Goal: Task Accomplishment & Management: Use online tool/utility

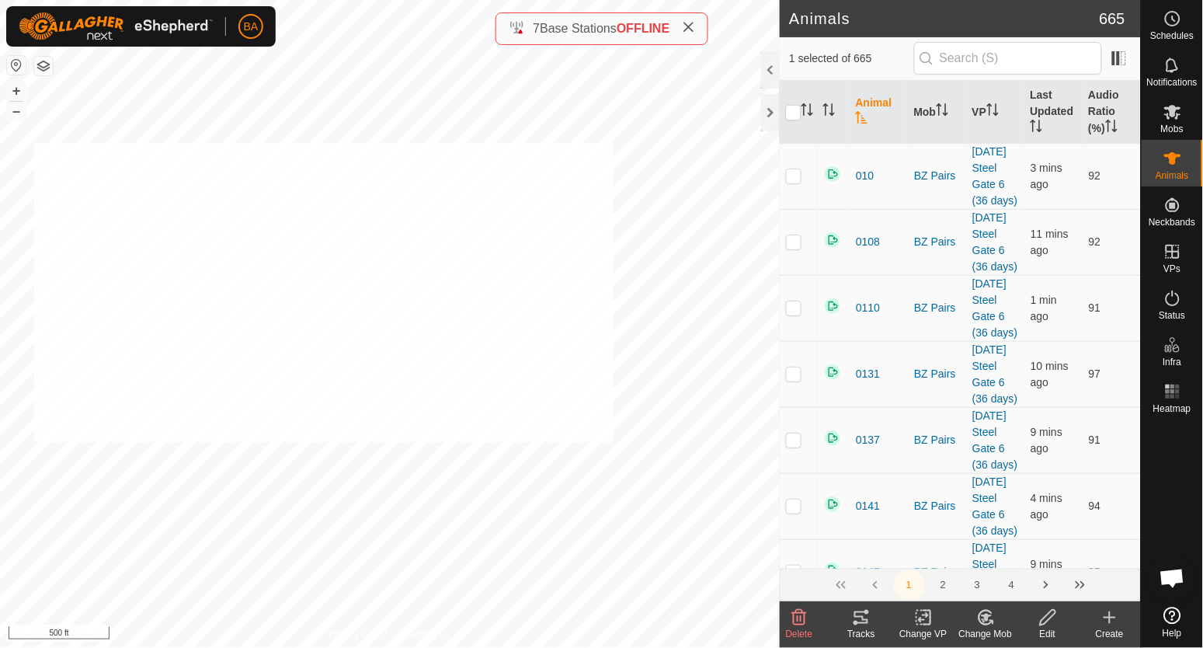
checkbox input "true"
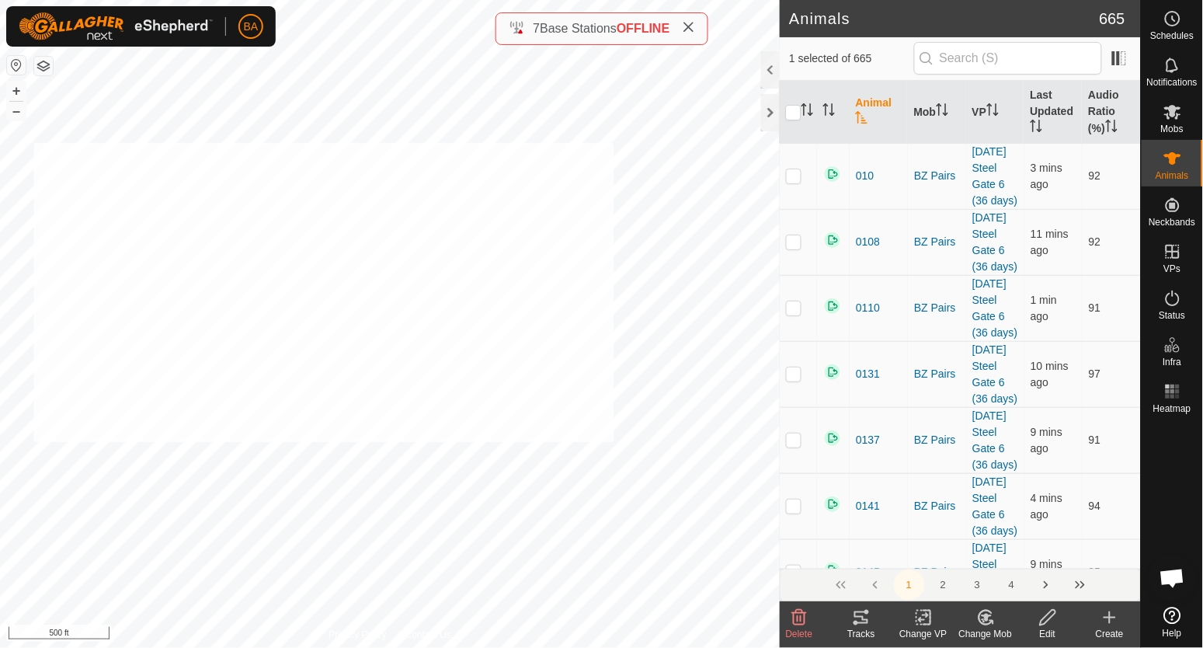
checkbox input "true"
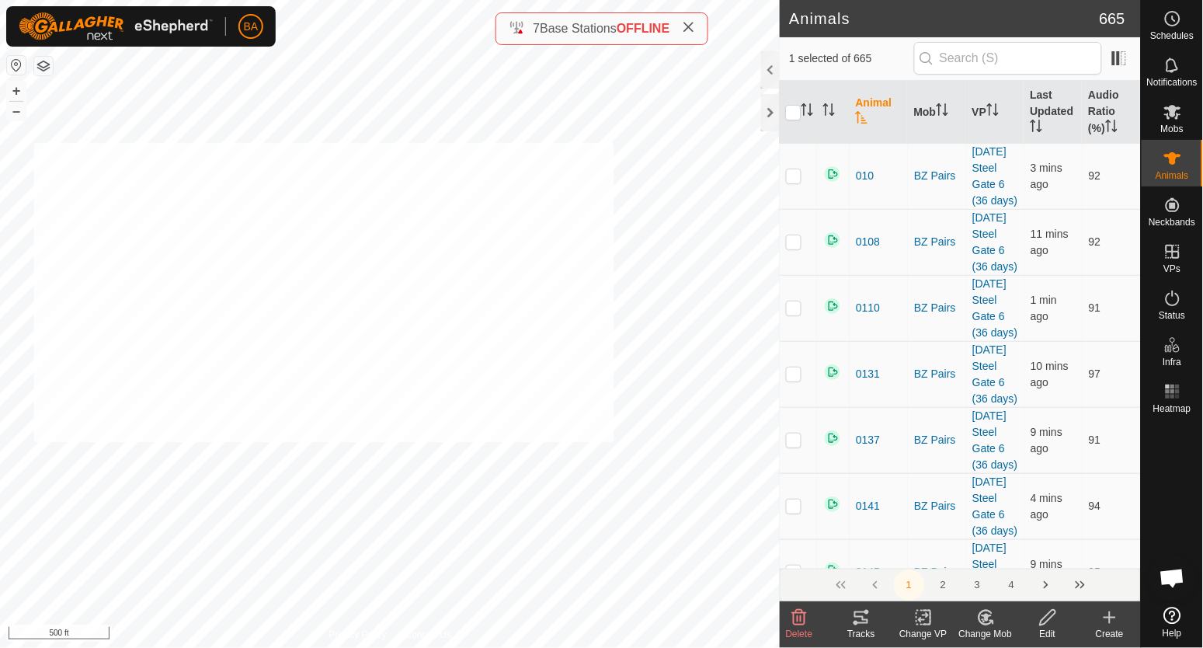
checkbox input "true"
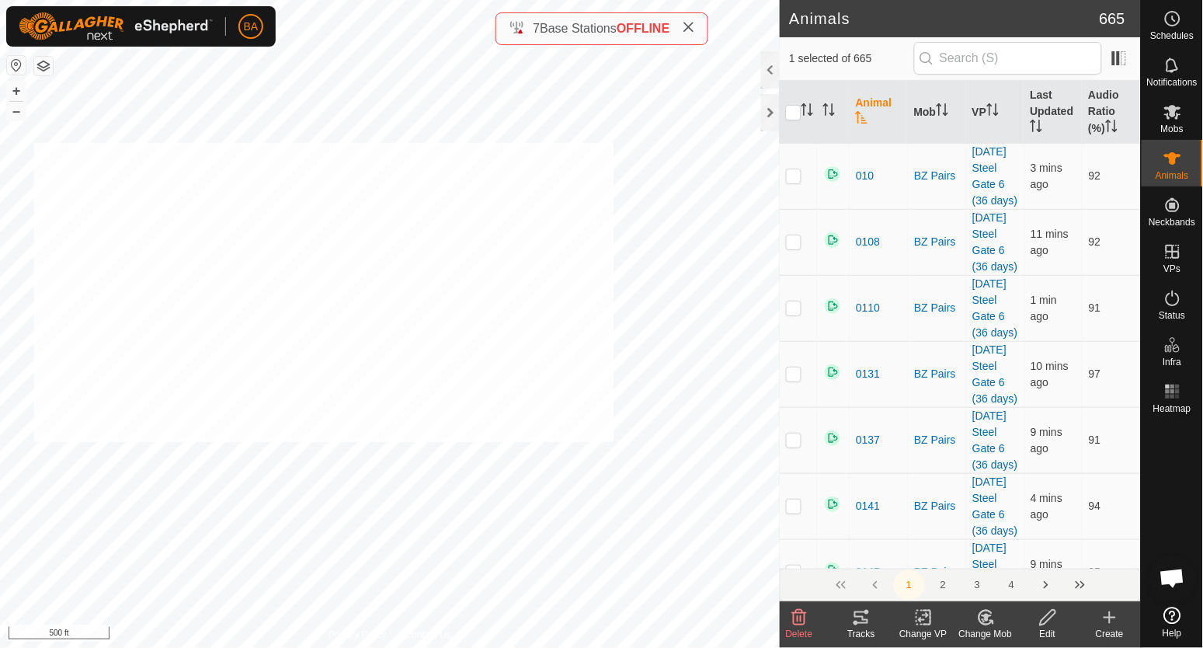
checkbox input "true"
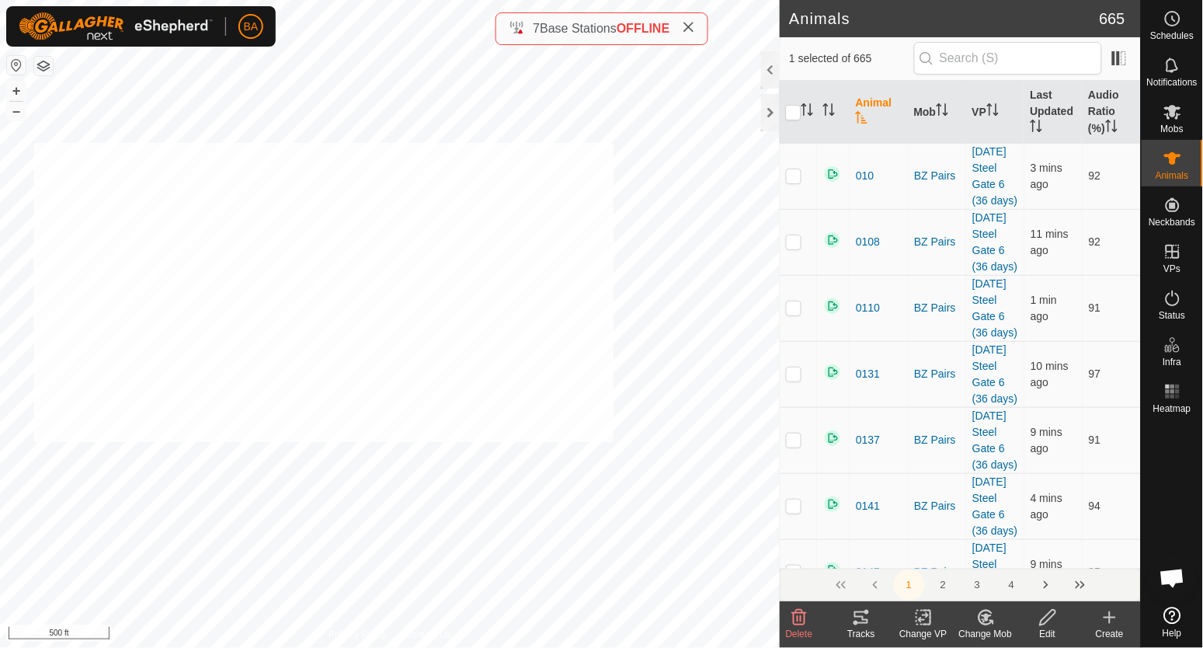
checkbox input "true"
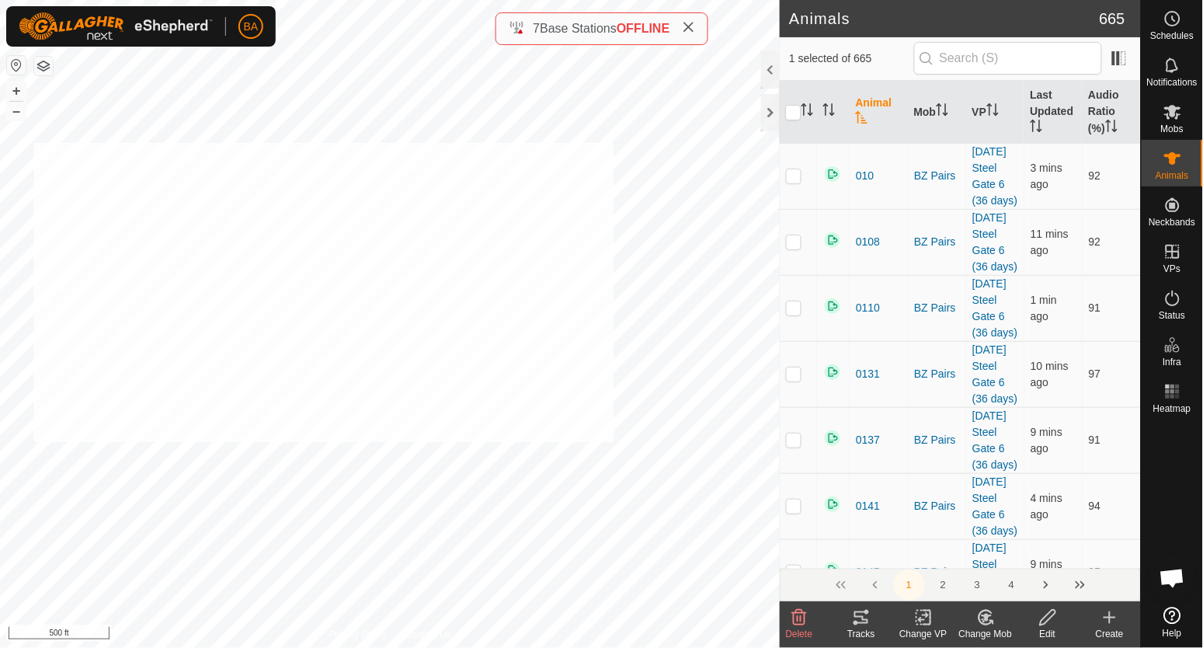
checkbox input "true"
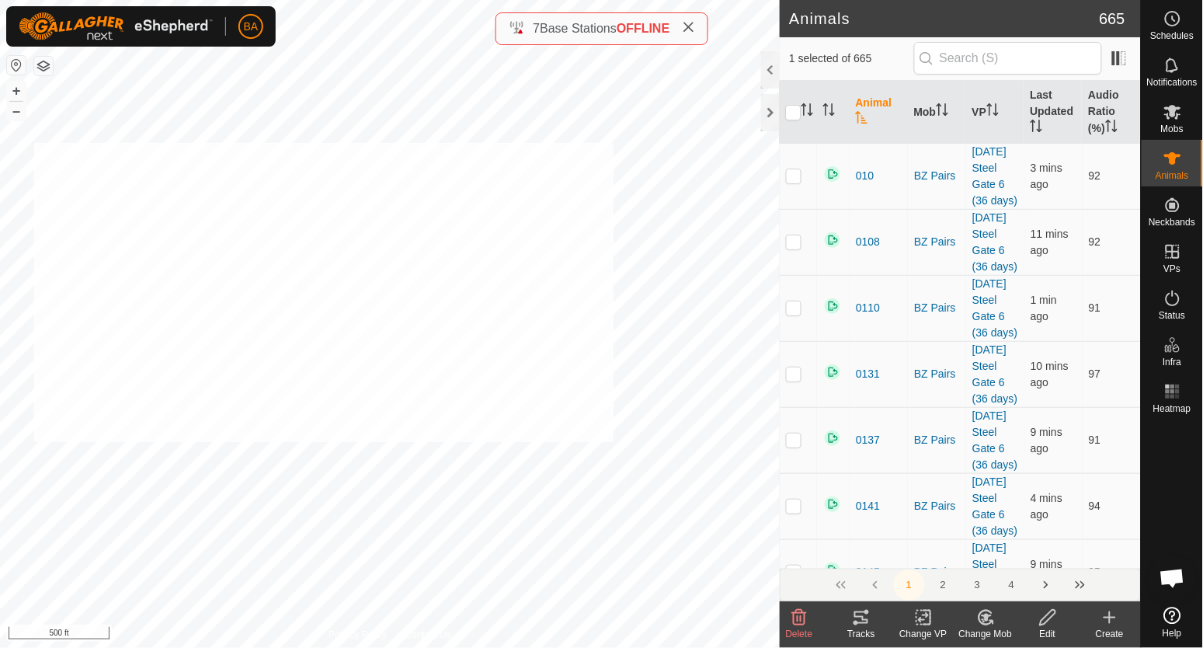
checkbox input "true"
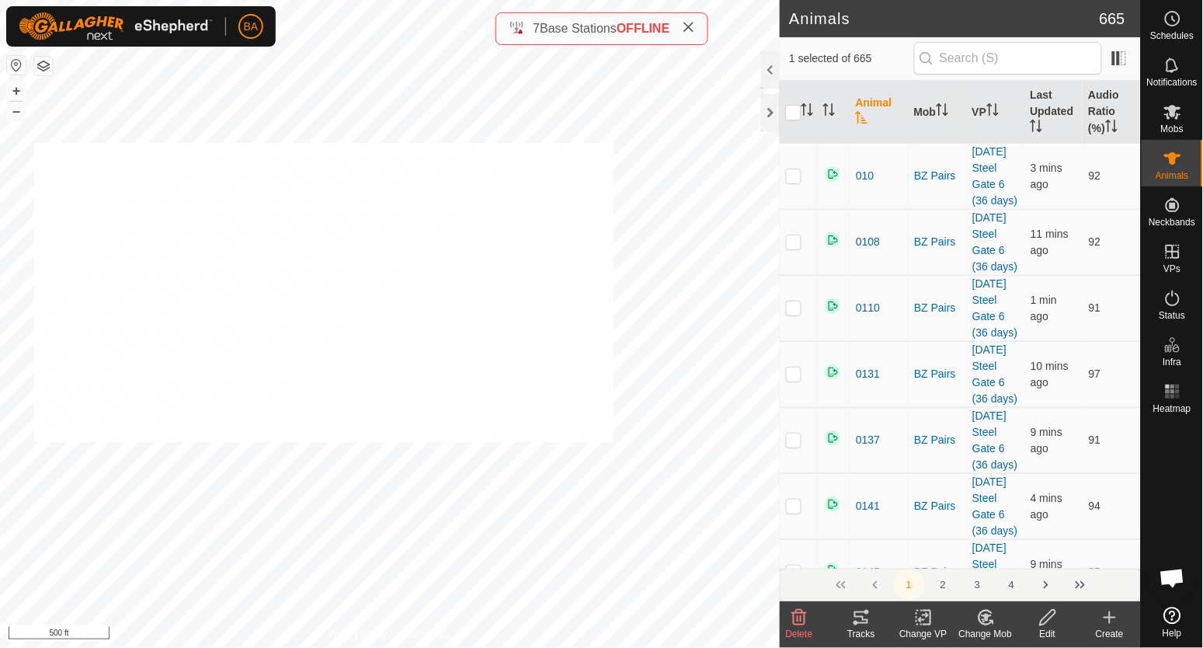
checkbox input "true"
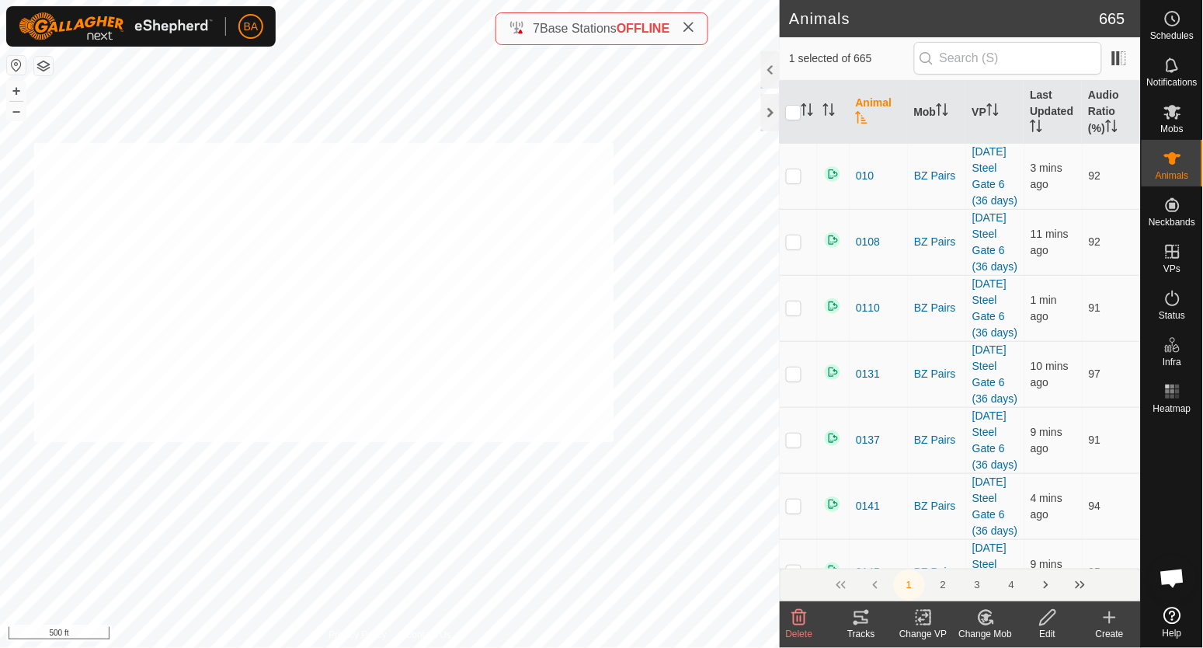
checkbox input "true"
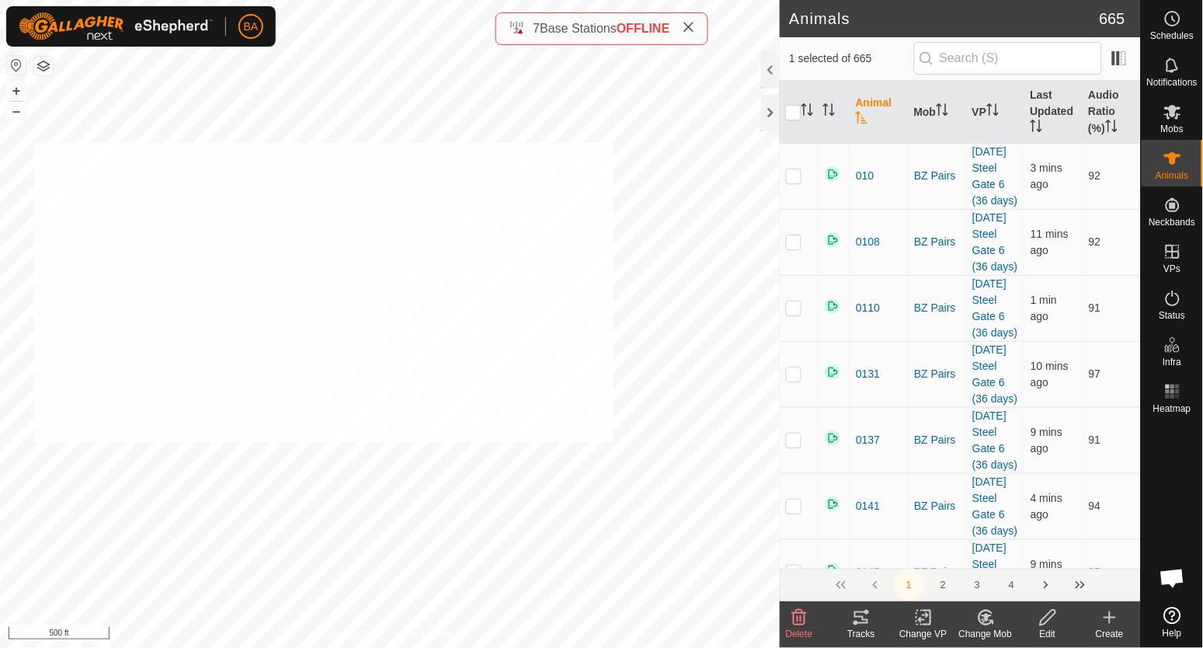
checkbox input "true"
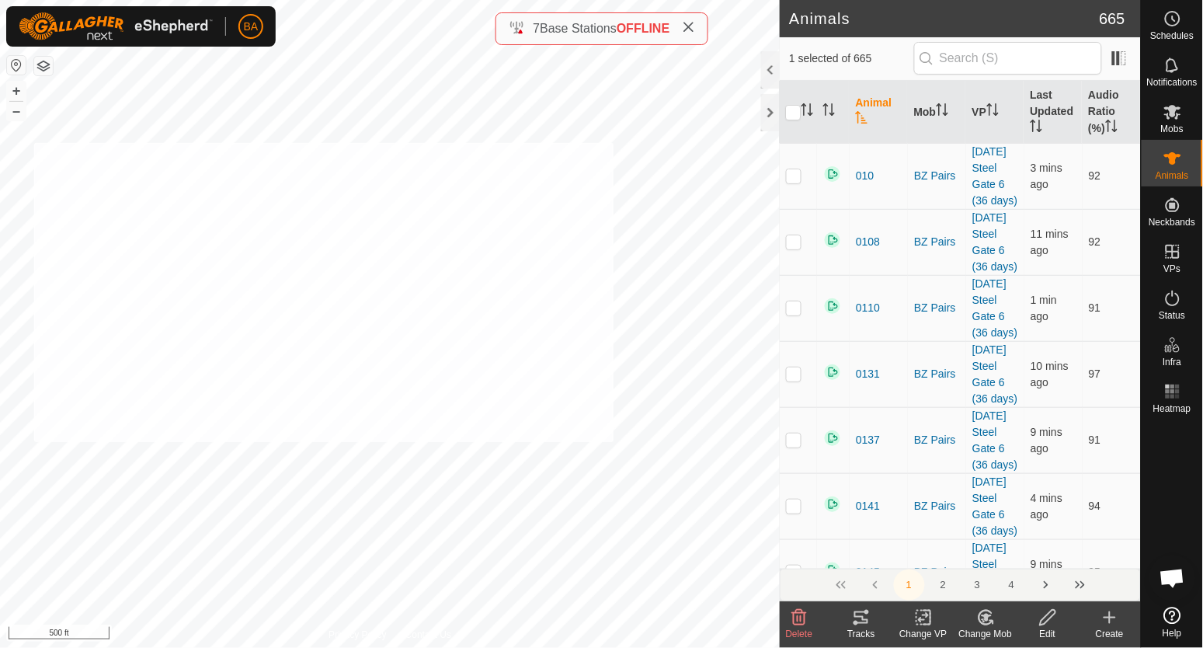
checkbox input "true"
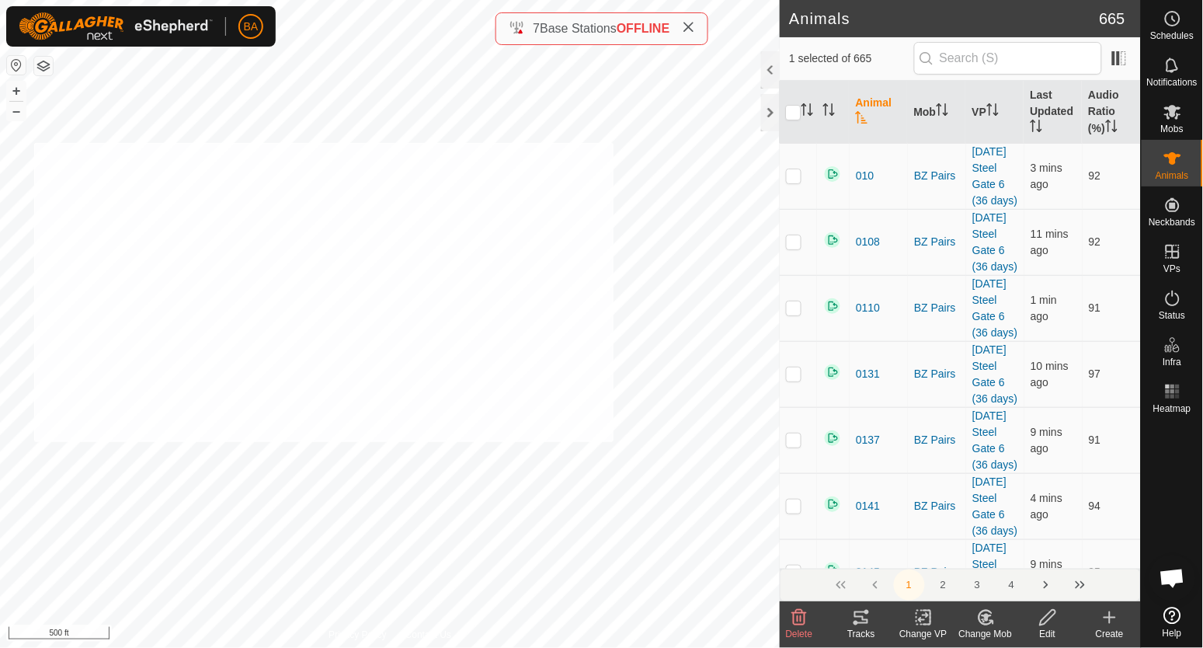
checkbox input "true"
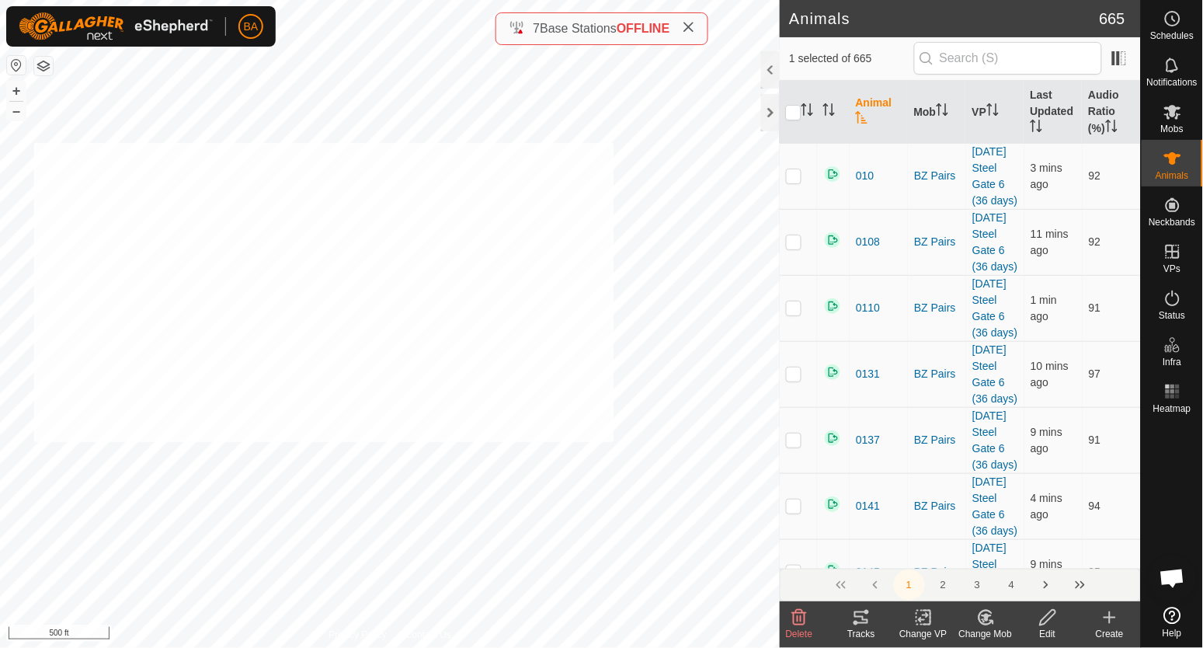
checkbox input "true"
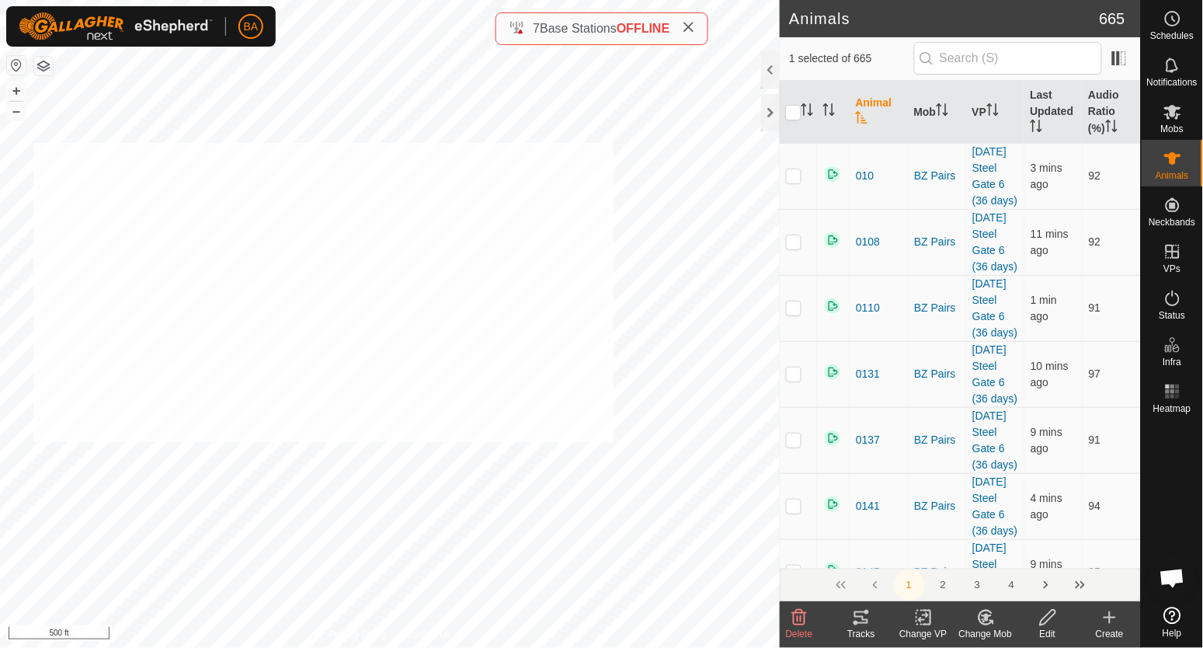
checkbox input "true"
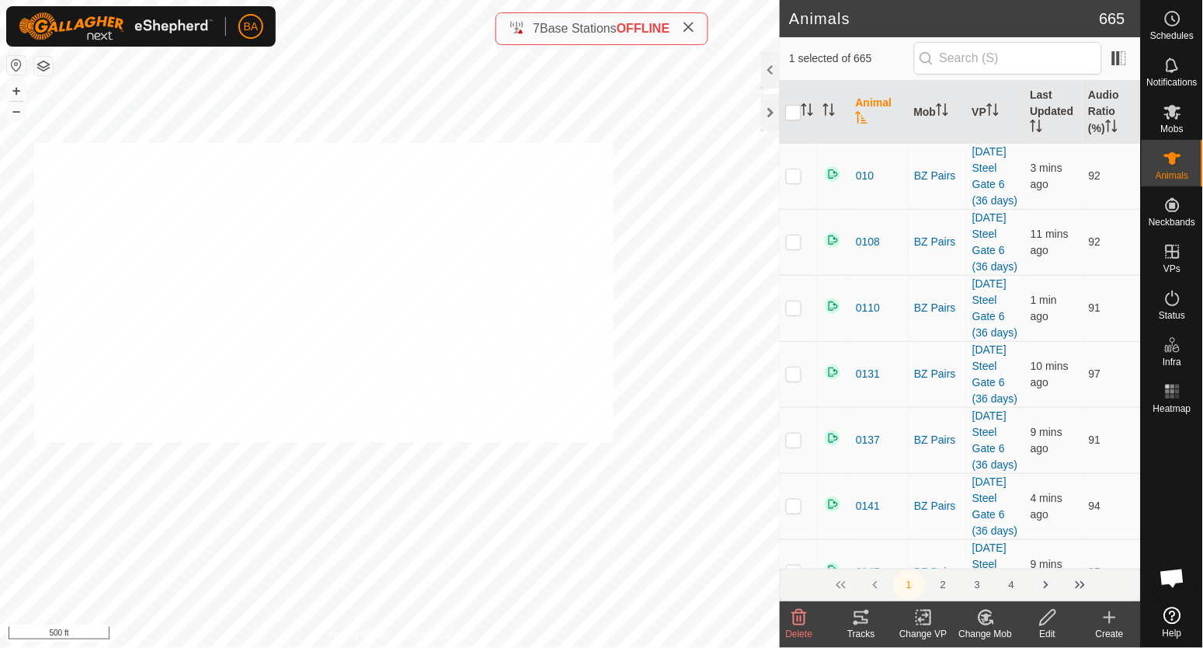
checkbox input "true"
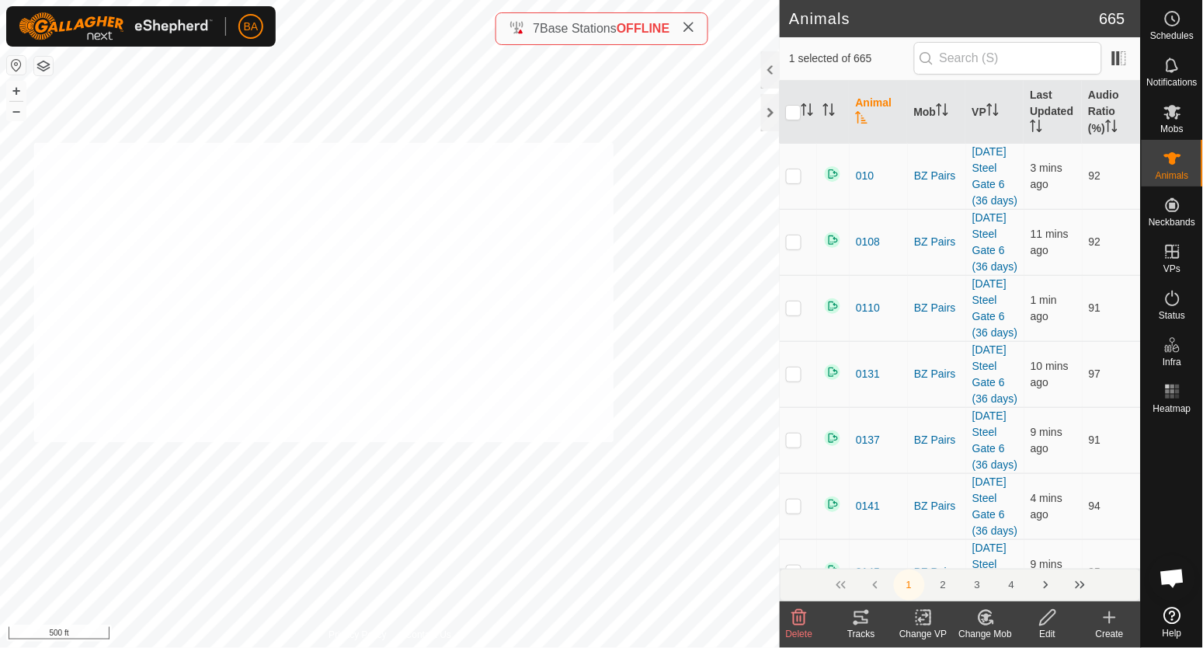
checkbox input "true"
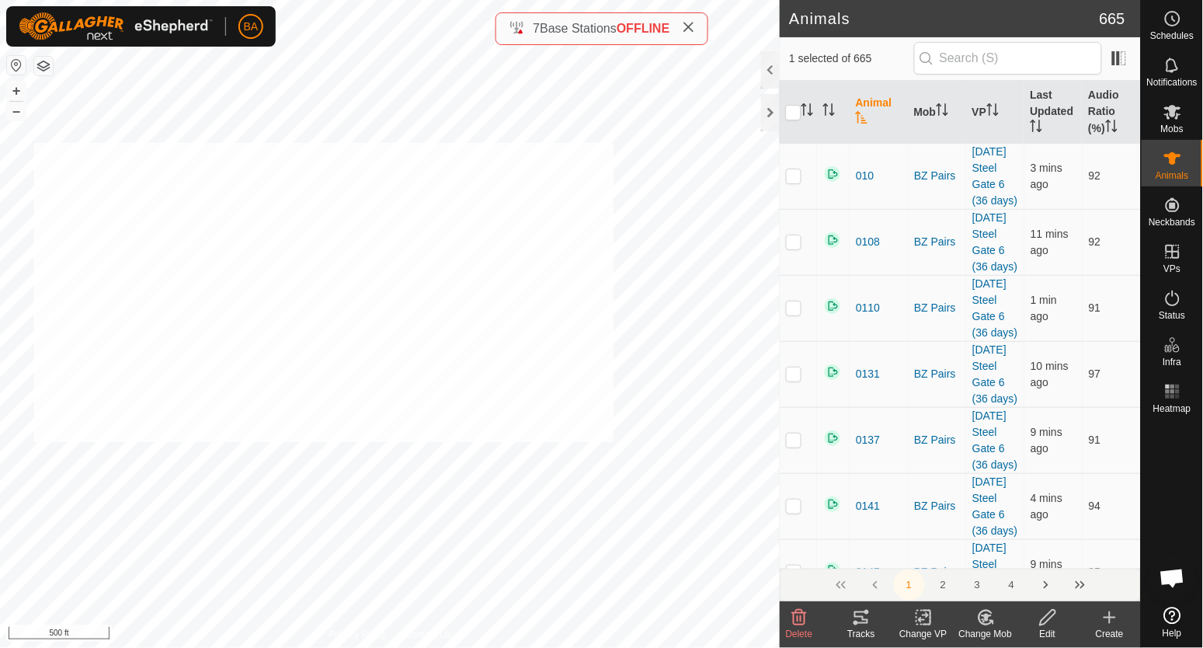
checkbox input "true"
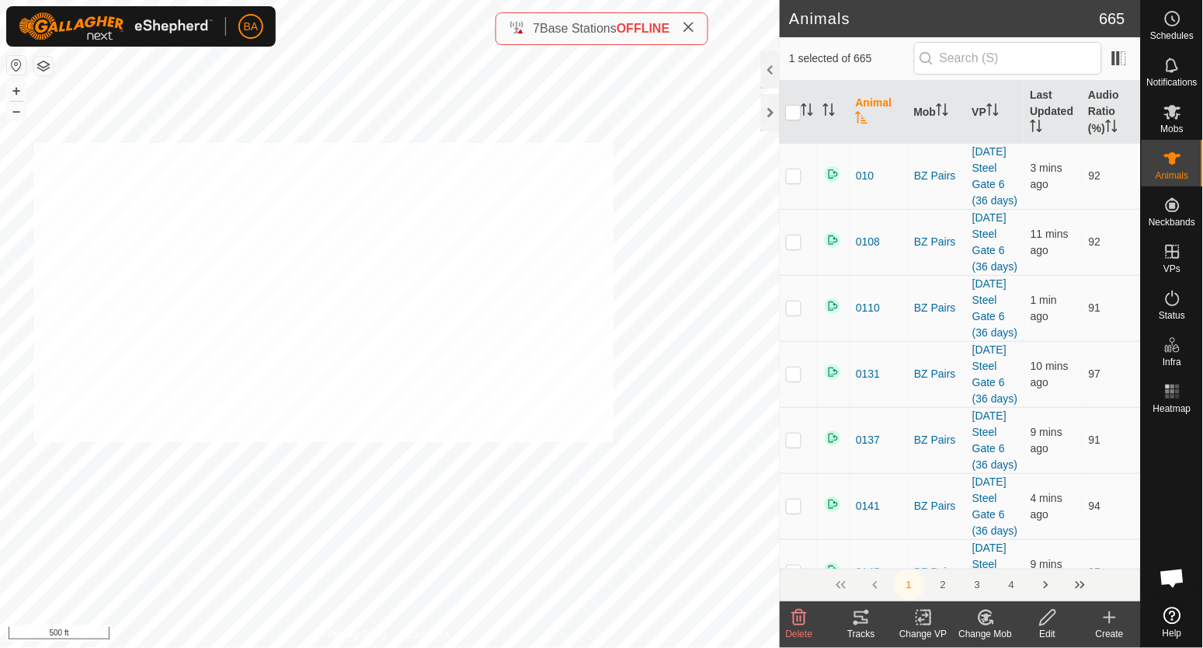
checkbox input "true"
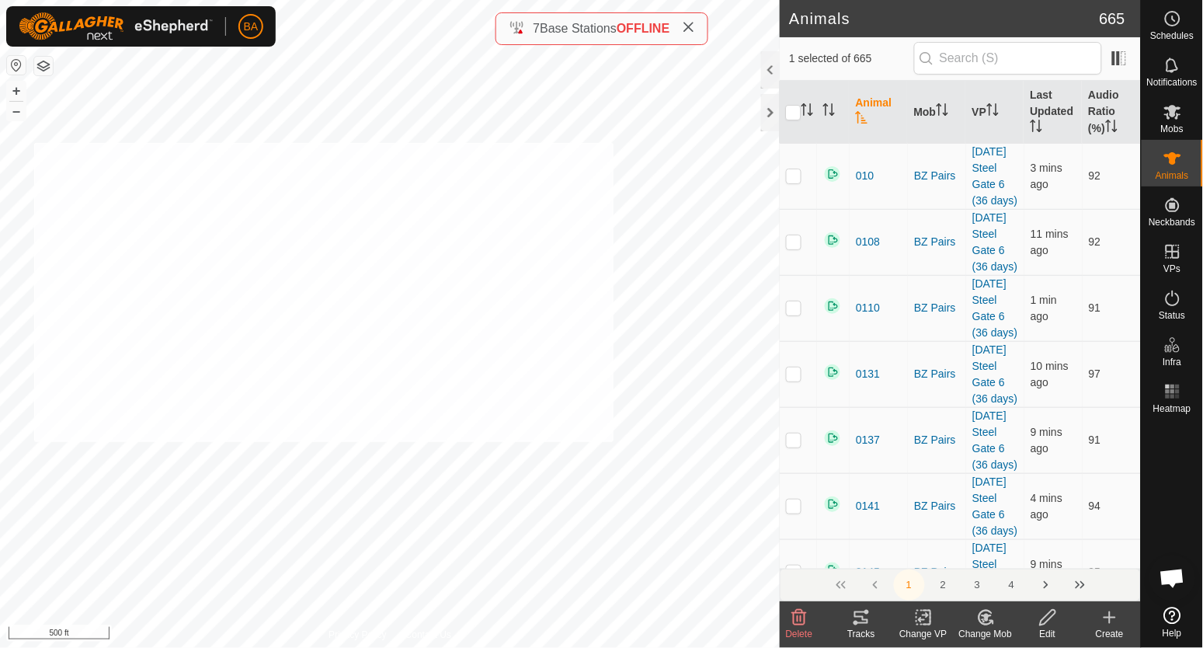
checkbox input "true"
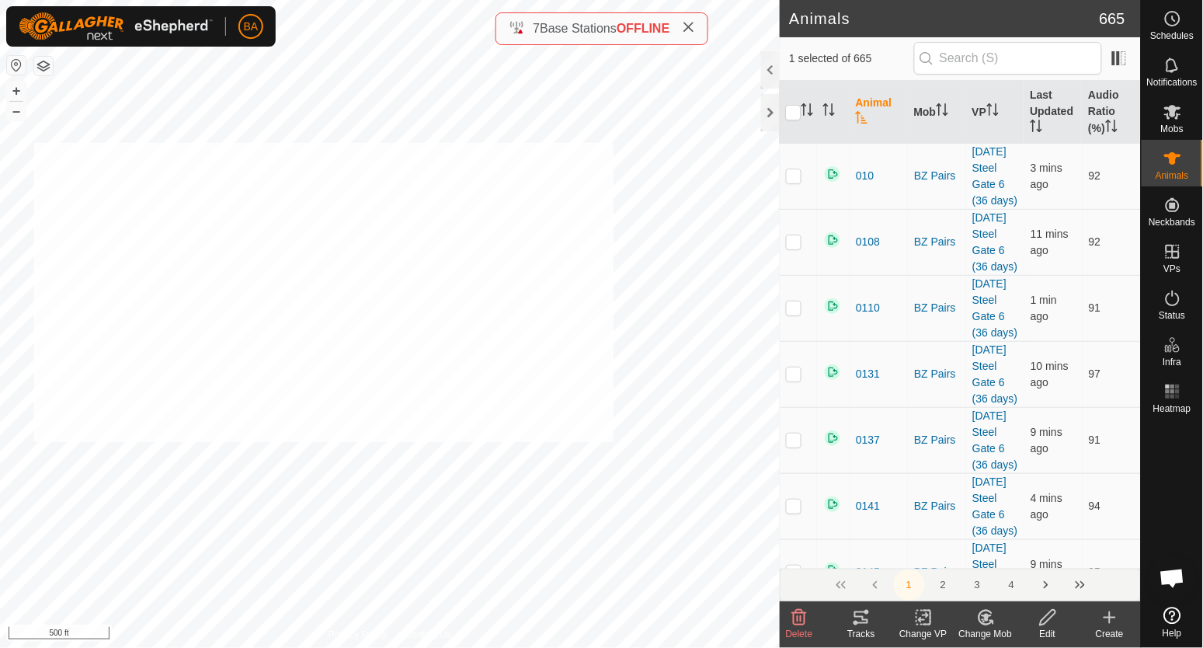
checkbox input "true"
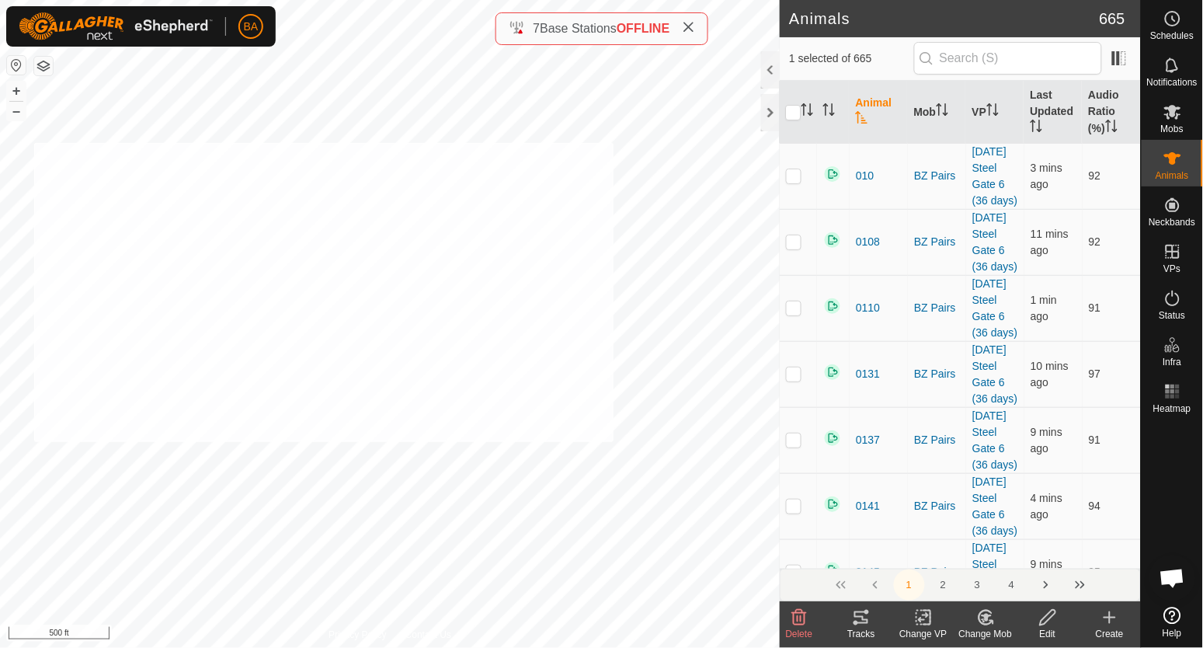
checkbox input "true"
click at [669, 259] on div "735 1831643396 Main Herd [DATE] Trap to SP 1 v3 + – ⇧ i 500 ft" at bounding box center [390, 324] width 780 height 648
checkbox input "true"
click at [923, 619] on icon at bounding box center [923, 618] width 11 height 10
click at [808, 111] on icon "Activate to sort" at bounding box center [807, 109] width 12 height 12
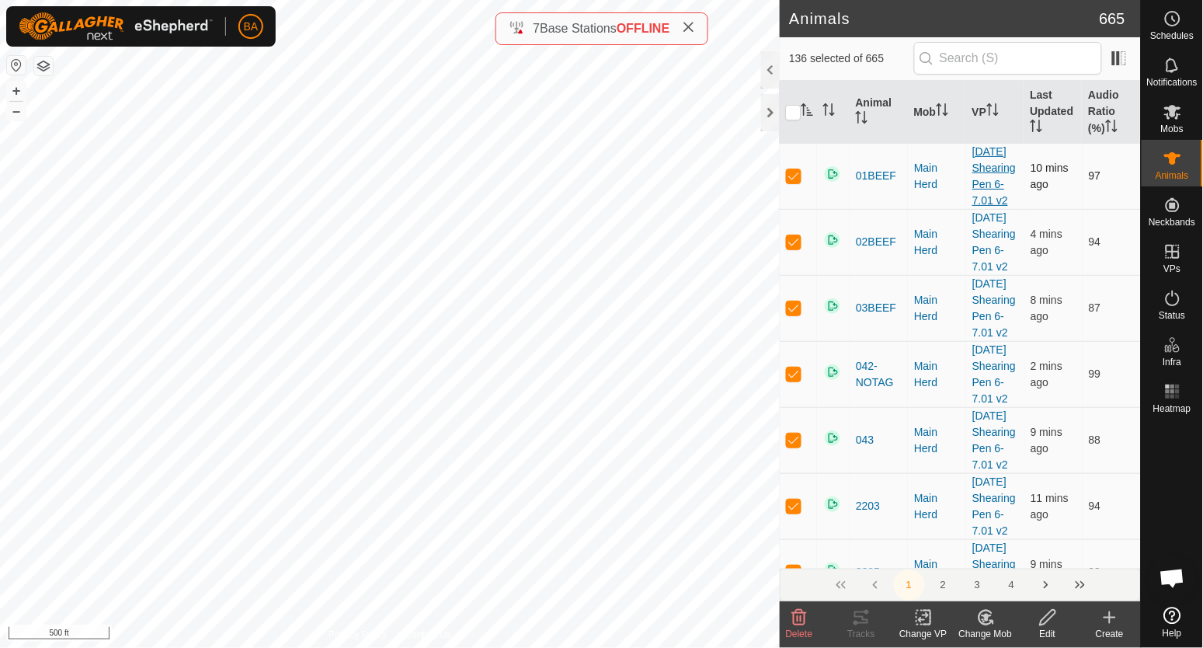
drag, startPoint x: 964, startPoint y: 152, endPoint x: 1002, endPoint y: 219, distance: 76.9
click at [1002, 209] on td "[DATE] Shearing Pen 6-7.01 v2" at bounding box center [995, 176] width 58 height 66
copy link "[DATE] Shearing Pen 6-7.01 v2"
click at [916, 613] on rect at bounding box center [923, 617] width 14 height 14
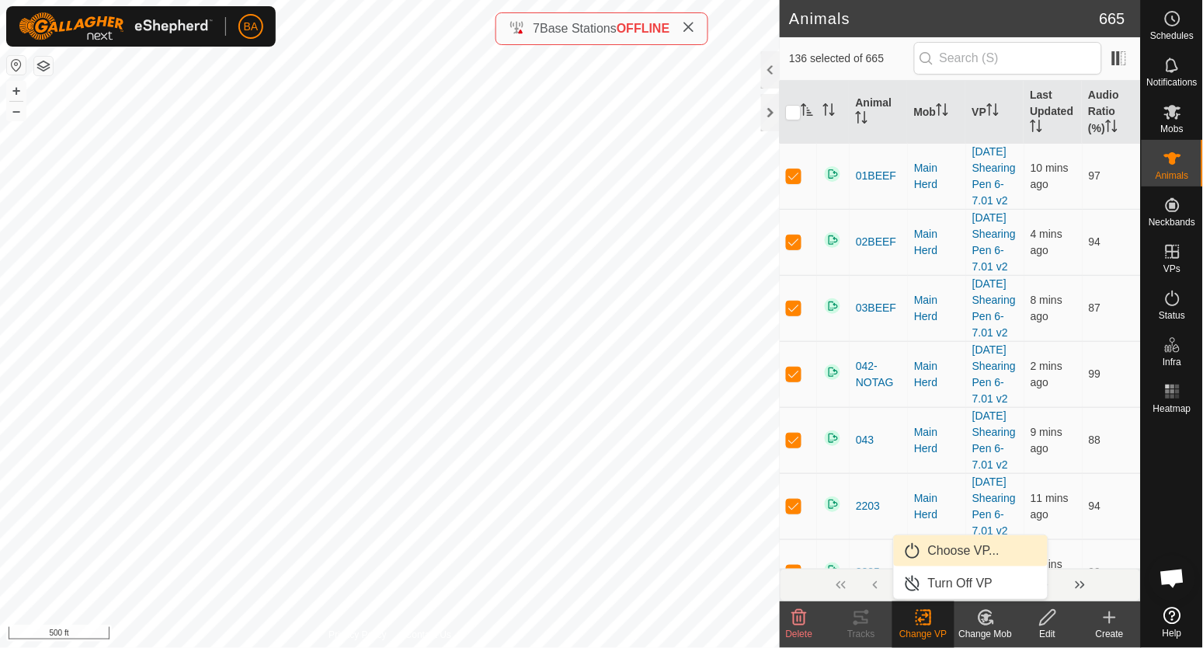
click at [937, 557] on link "Choose VP..." at bounding box center [971, 550] width 154 height 31
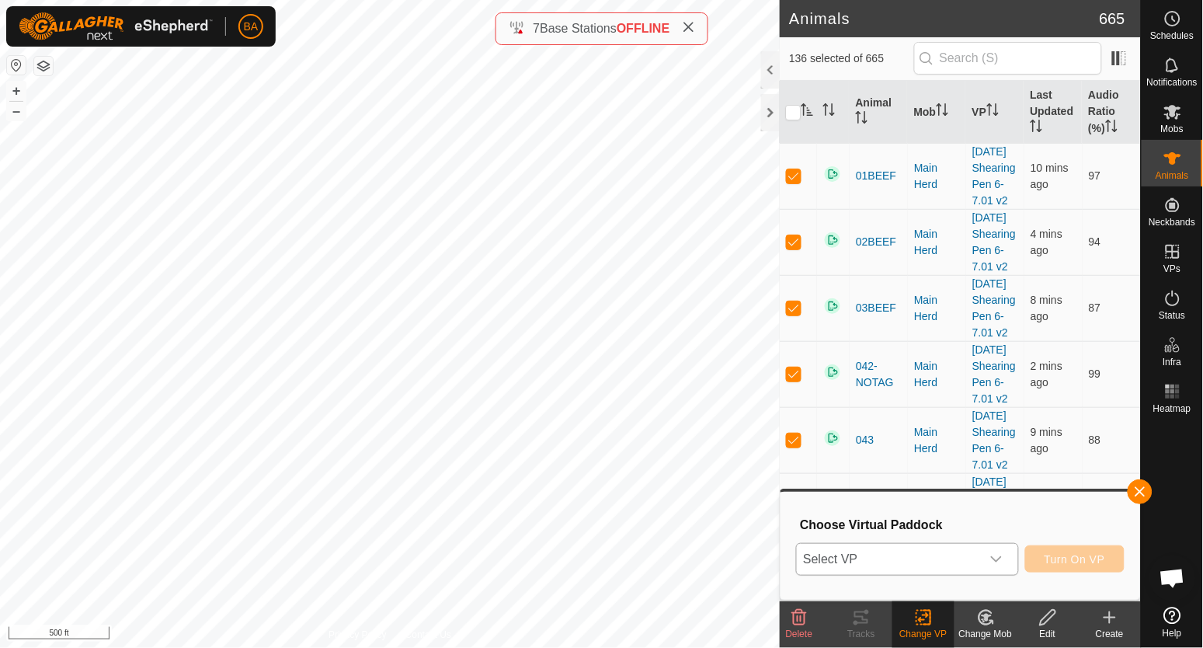
click at [883, 553] on span "Select VP" at bounding box center [888, 559] width 183 height 31
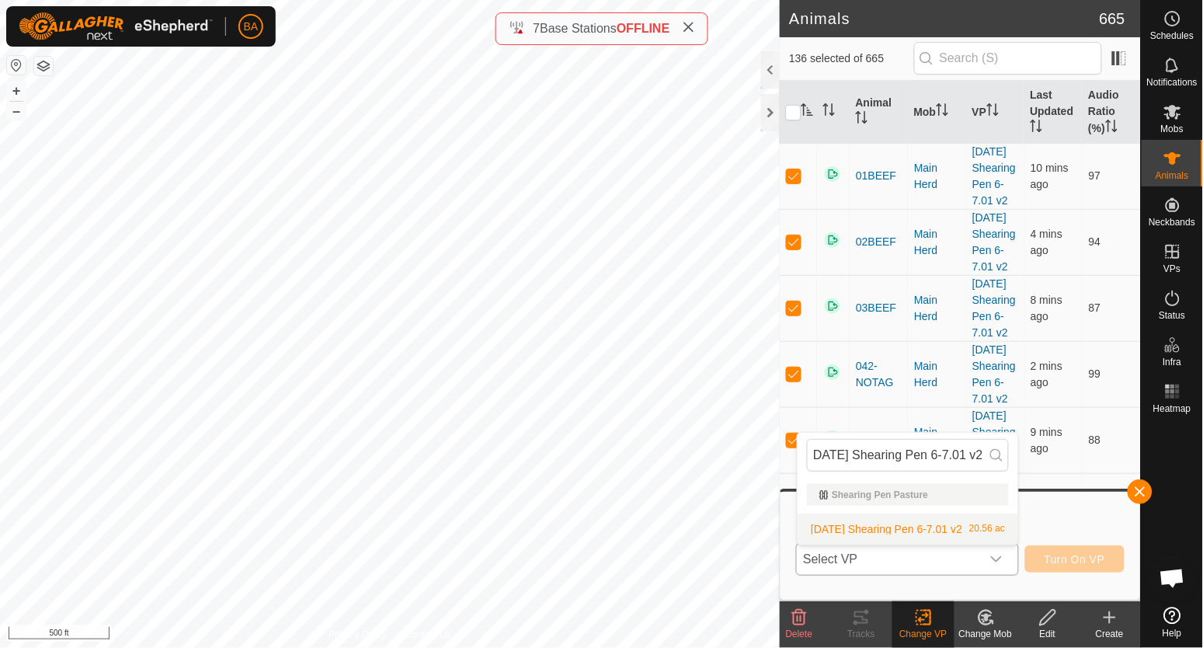
type input "[DATE] Shearing Pen 6-7.01 v2"
click at [894, 533] on li "[DATE] Shearing Pen 6-7.01 v2 20.56 ac" at bounding box center [907, 528] width 221 height 31
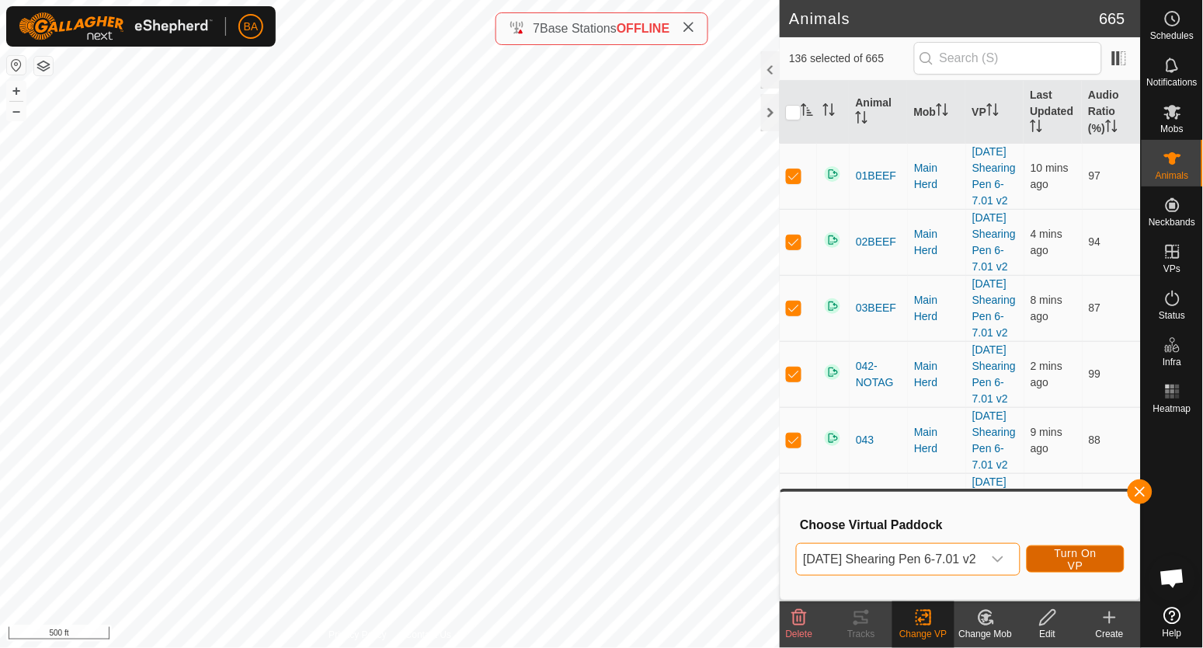
click at [1094, 559] on span "Turn On VP" at bounding box center [1075, 559] width 59 height 25
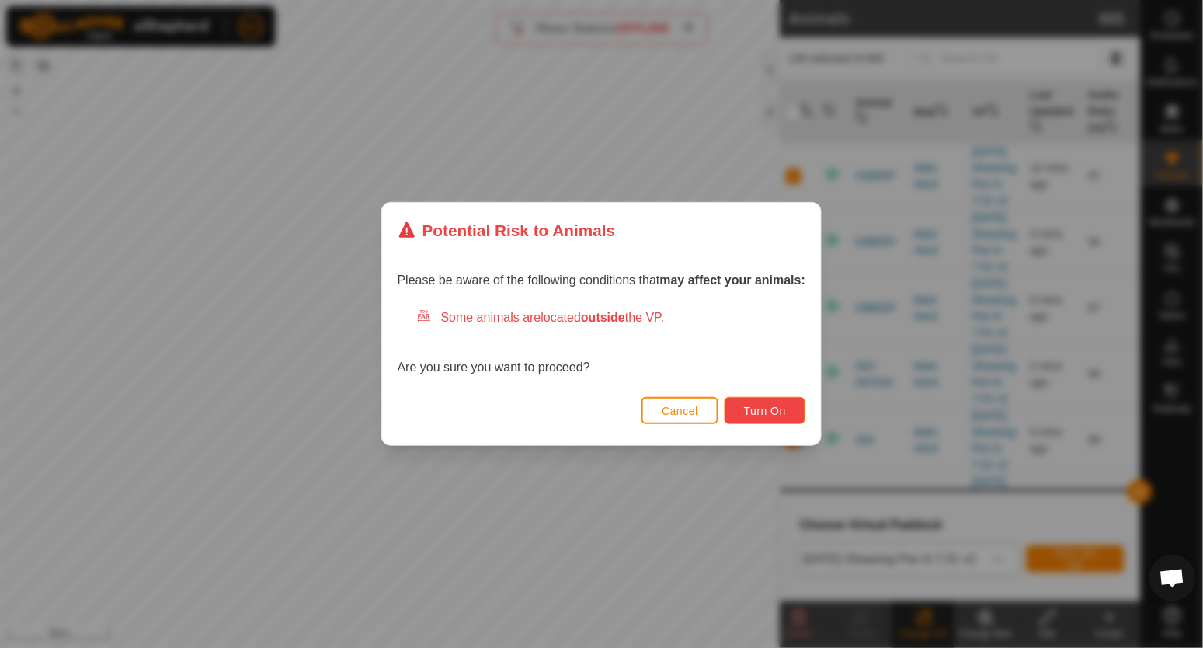
click at [757, 407] on span "Turn On" at bounding box center [765, 411] width 42 height 12
